Goal: Task Accomplishment & Management: Use online tool/utility

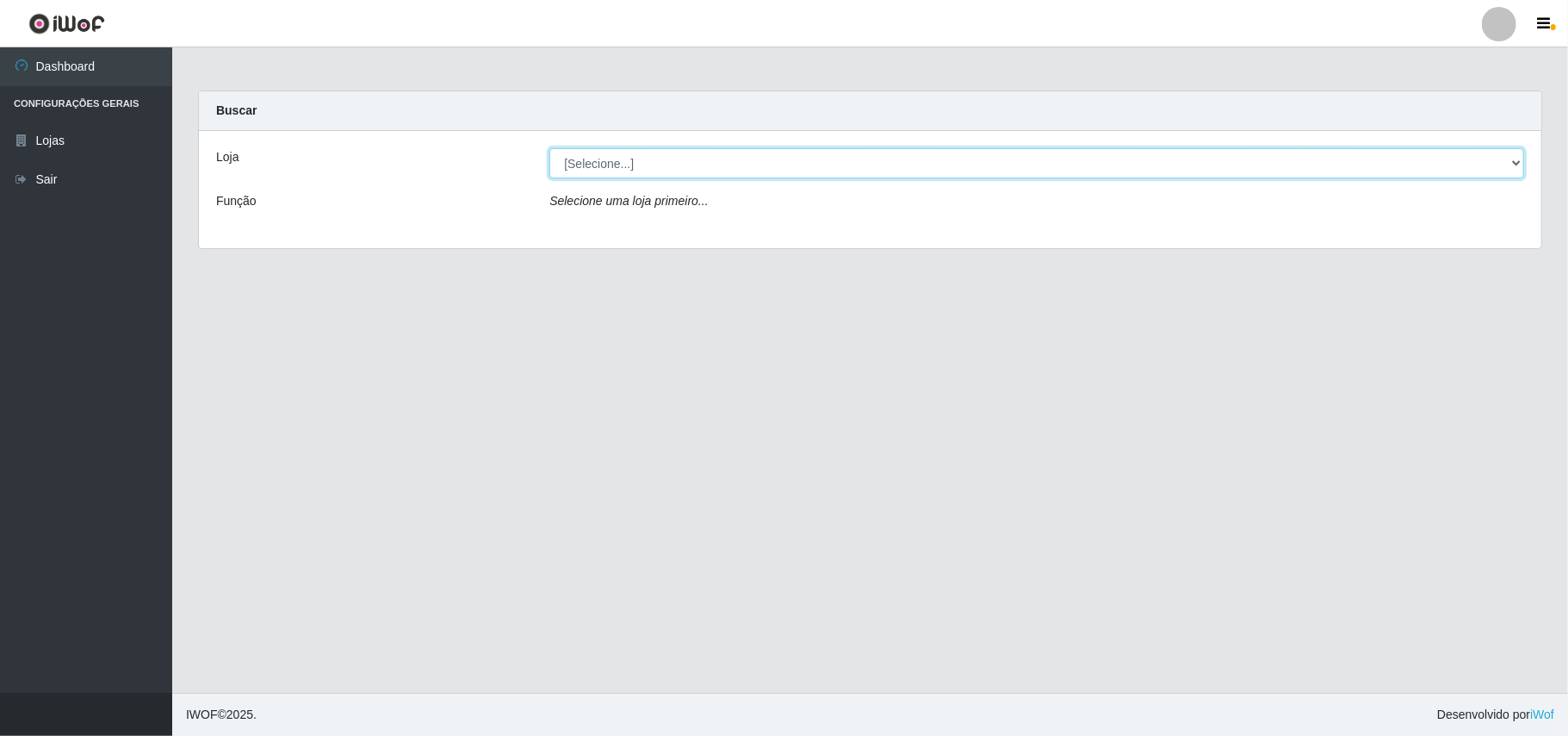
drag, startPoint x: 645, startPoint y: 155, endPoint x: 622, endPoint y: 247, distance: 94.8
click at [645, 155] on select "[Selecione...] Bemais Supermercados - B11 Manaíra" at bounding box center [1036, 163] width 975 height 30
click at [549, 148] on select "[Selecione...] Bemais Supermercados - B11 Manaíra" at bounding box center [1036, 163] width 975 height 30
click at [683, 165] on select "[Selecione...] Bemais Supermercados - B11 Manaíra" at bounding box center [1036, 163] width 975 height 30
select select "409"
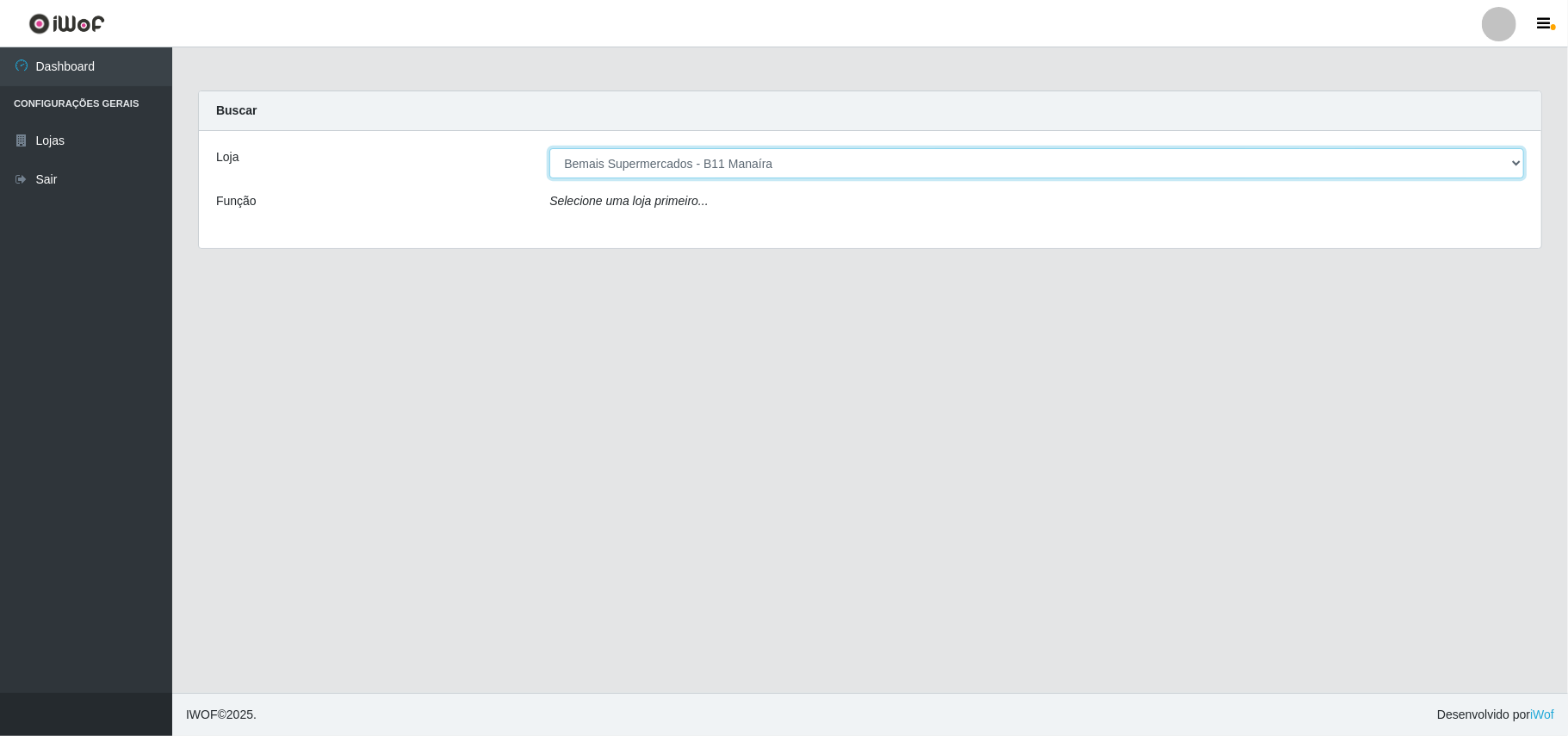
click at [549, 148] on select "[Selecione...] Bemais Supermercados - B11 Manaíra" at bounding box center [1036, 163] width 975 height 30
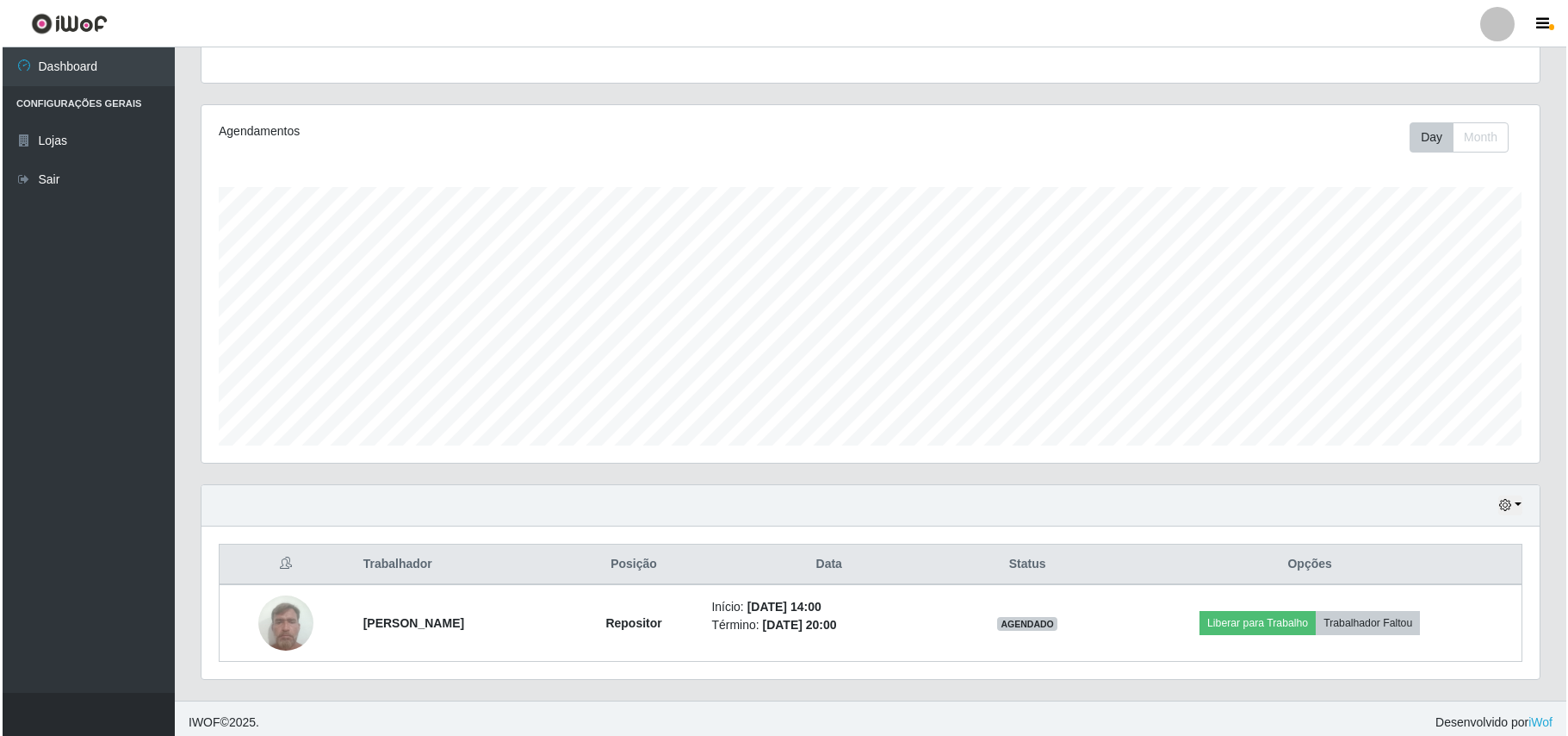
scroll to position [176, 0]
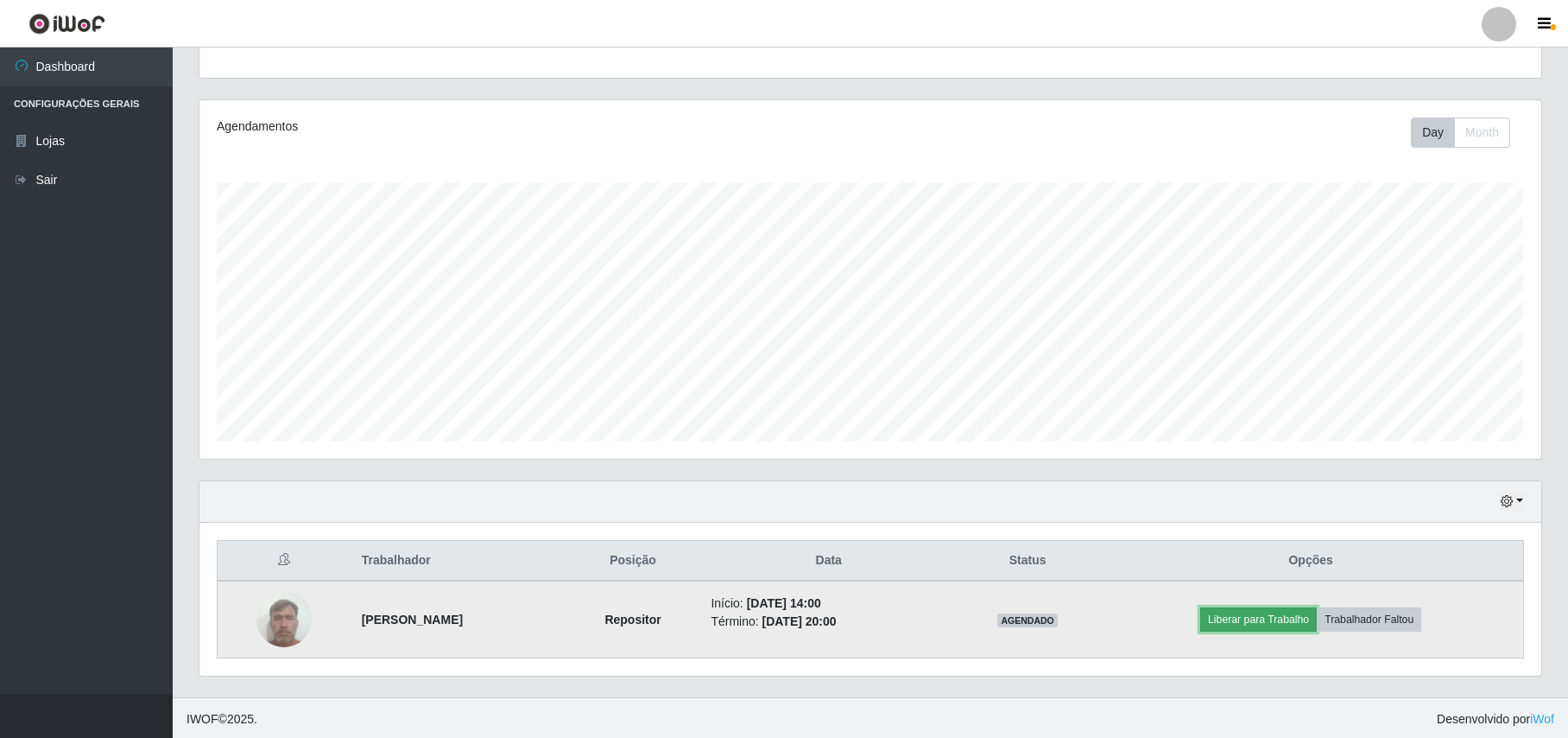
click at [1292, 626] on button "Liberar para Trabalho" at bounding box center [1258, 618] width 117 height 24
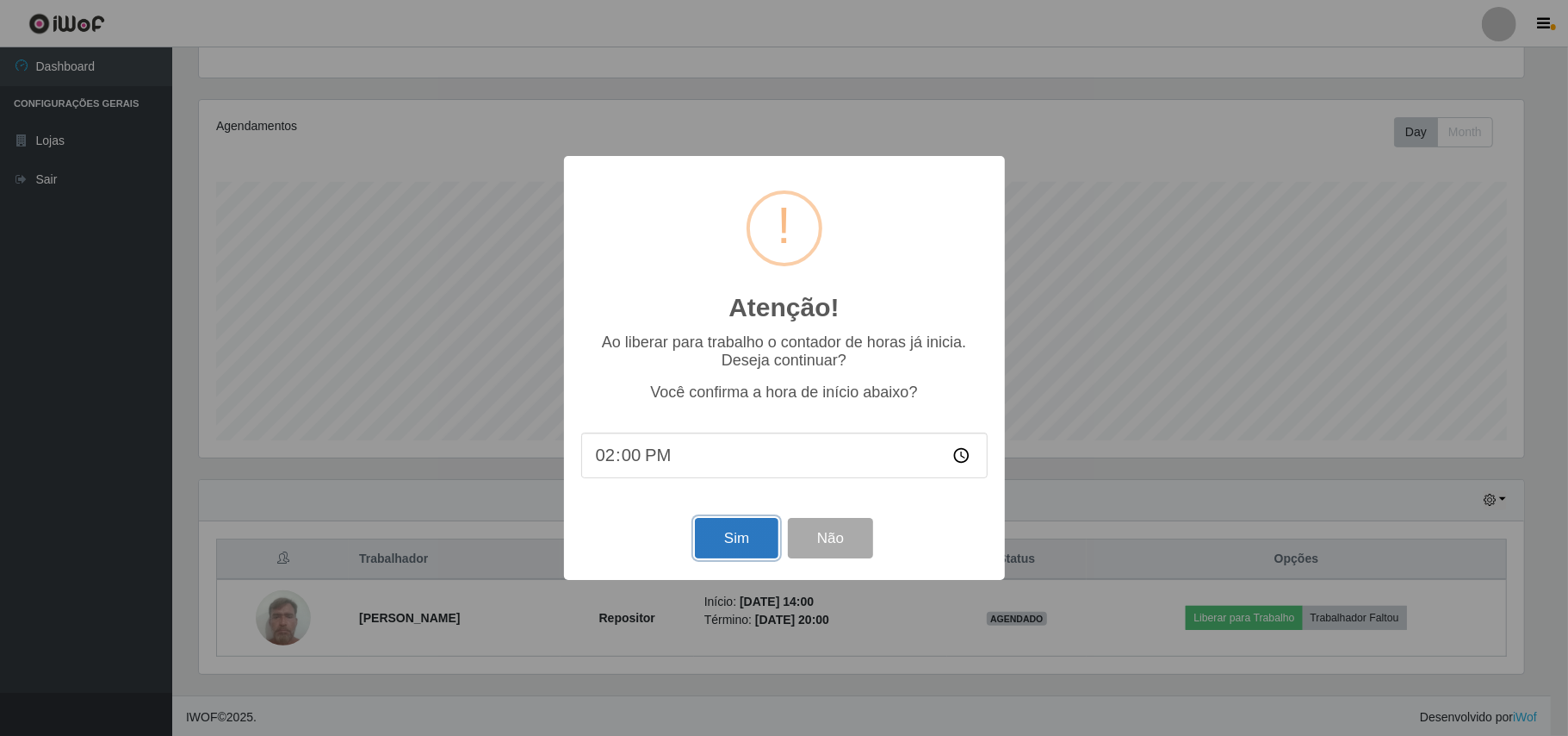
click at [700, 545] on button "Sim" at bounding box center [737, 537] width 84 height 41
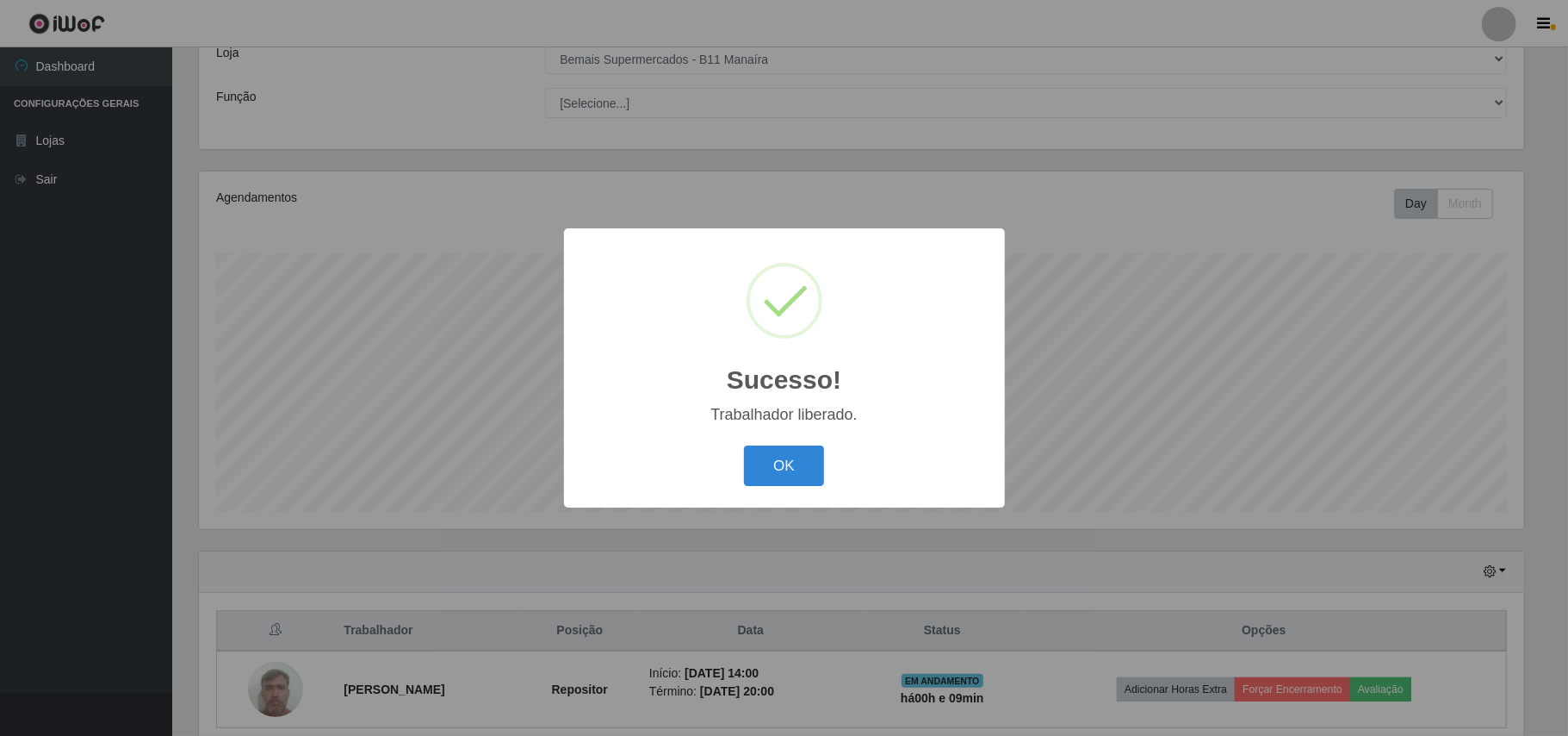
click at [782, 445] on div "OK Cancel" at bounding box center [784, 465] width 406 height 49
click at [762, 435] on div "Sucesso! × Trabalhador liberado. OK Cancel" at bounding box center [784, 368] width 441 height 279
click at [779, 472] on button "OK" at bounding box center [784, 465] width 80 height 41
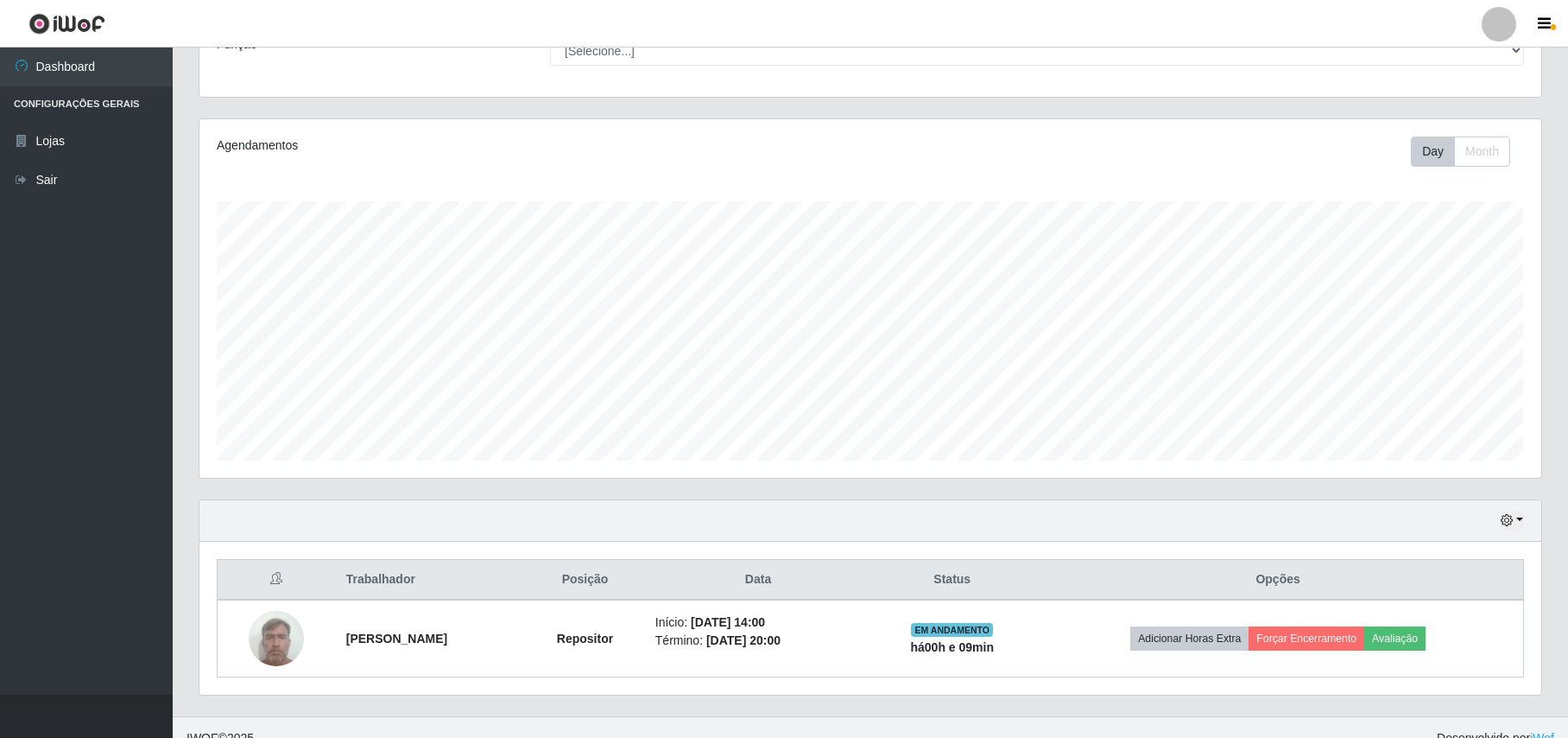
scroll to position [181, 0]
